Goal: Find specific page/section: Find specific page/section

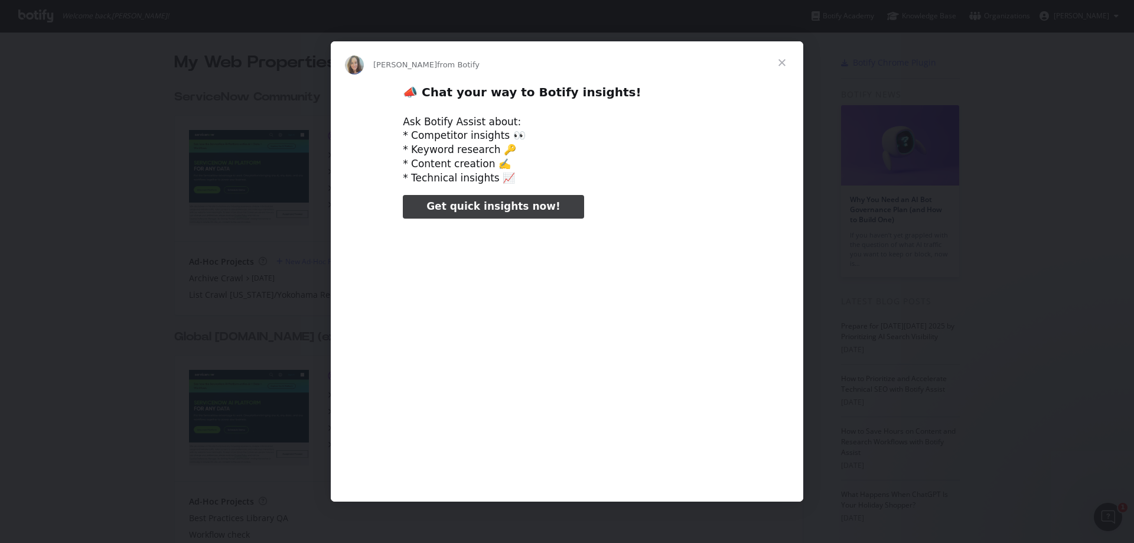
type input "52214"
click at [779, 60] on span "Close" at bounding box center [782, 62] width 43 height 43
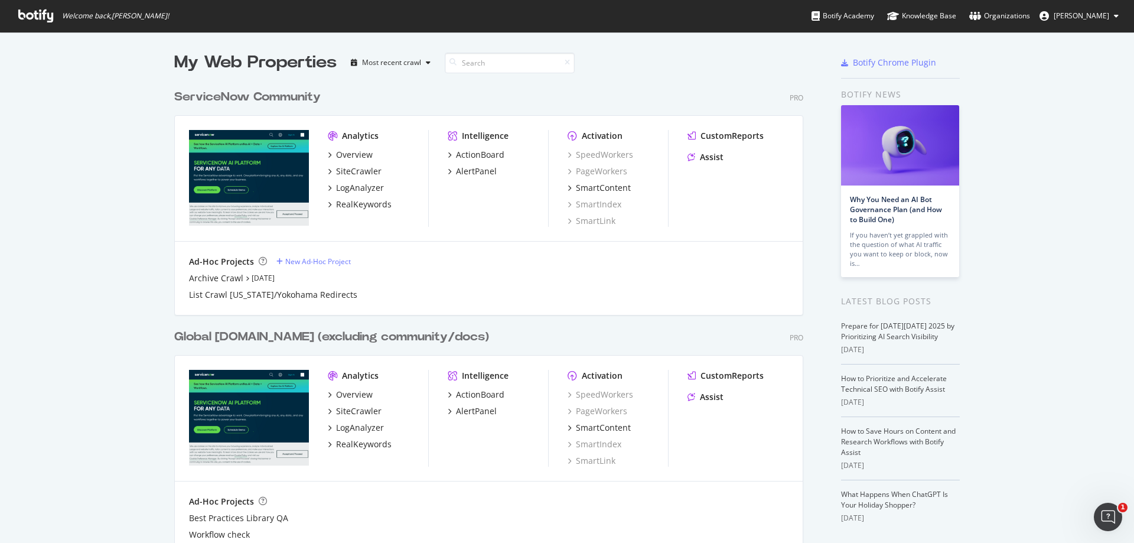
scroll to position [68, 0]
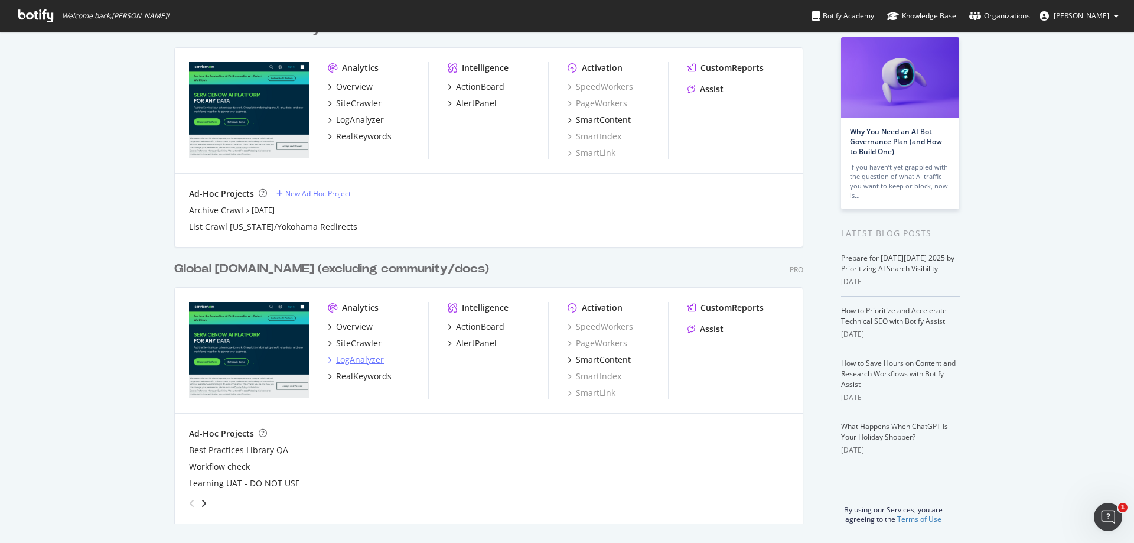
click at [349, 358] on div "LogAnalyzer" at bounding box center [360, 360] width 48 height 12
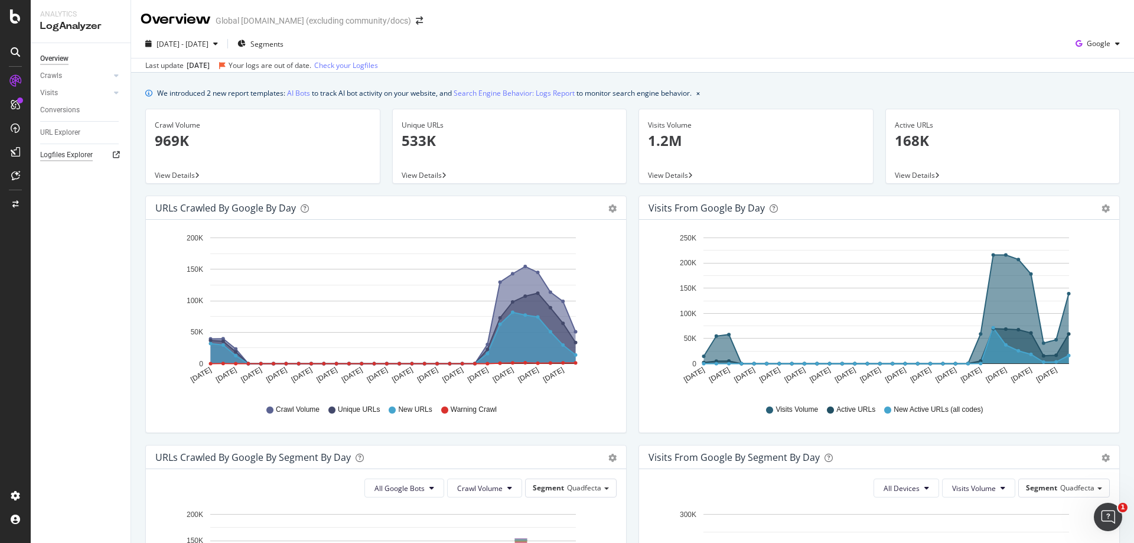
click at [68, 152] on div "Logfiles Explorer" at bounding box center [66, 155] width 53 height 12
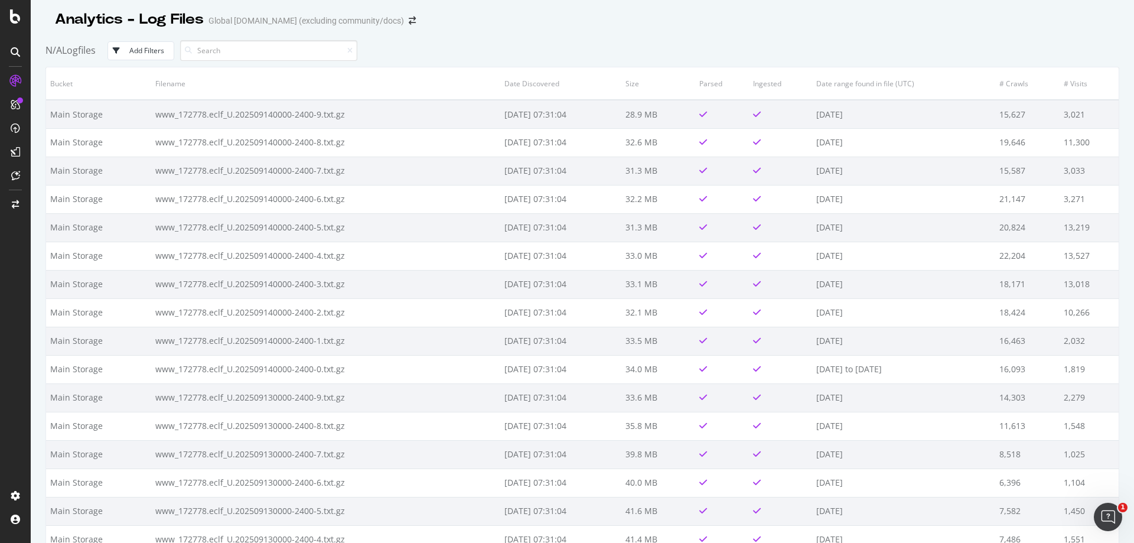
click at [243, 54] on input at bounding box center [268, 50] width 177 height 21
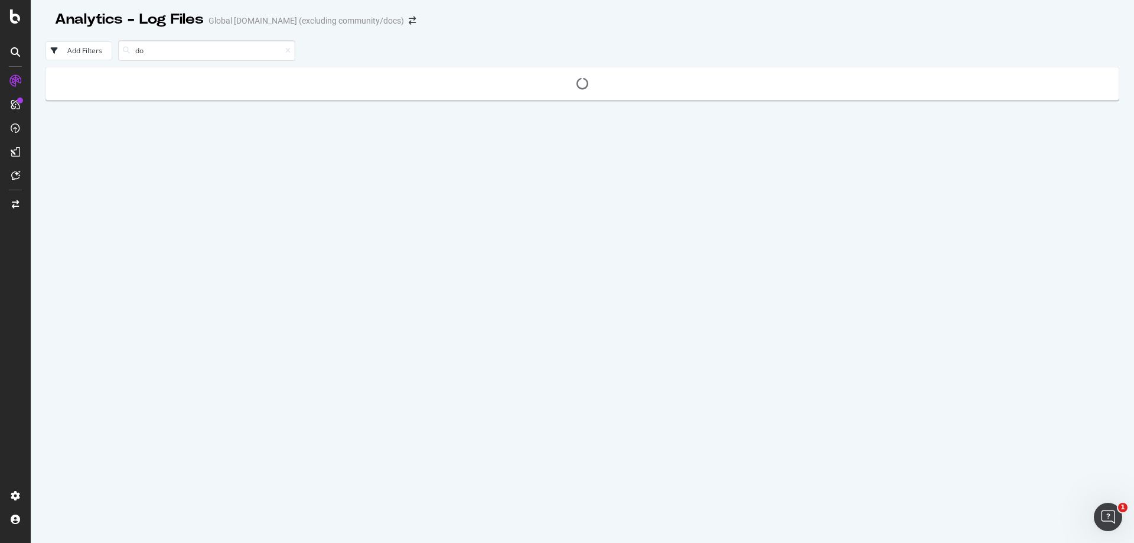
type input "d"
type input "commu"
